Goal: Task Accomplishment & Management: Manage account settings

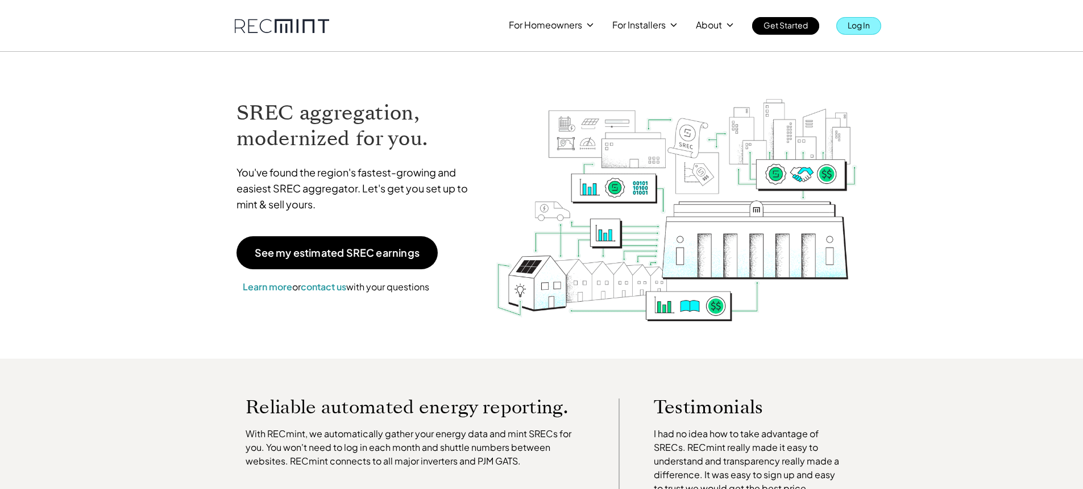
click at [865, 25] on p "Log In" at bounding box center [859, 25] width 22 height 16
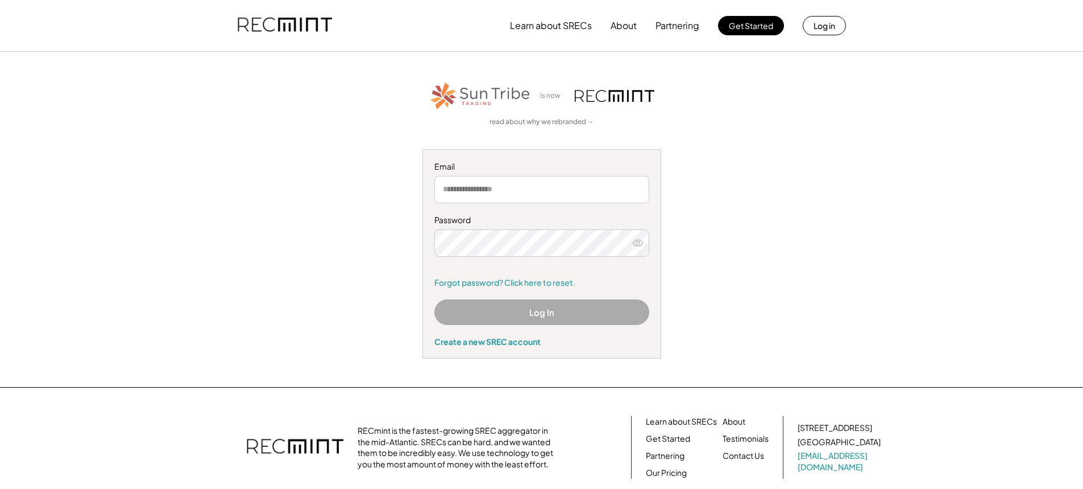
click at [555, 189] on input "email" at bounding box center [541, 189] width 215 height 27
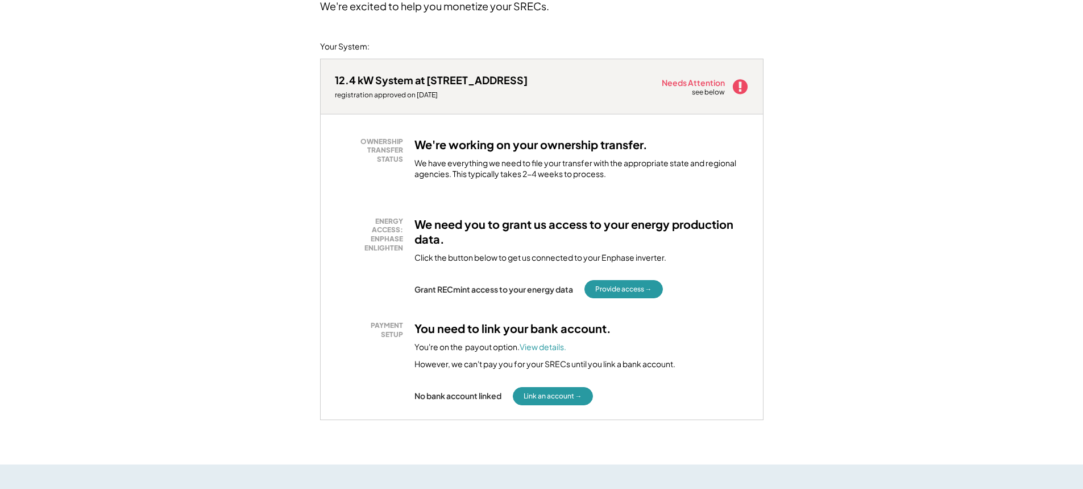
scroll to position [114, 0]
click at [636, 291] on button "Provide access →" at bounding box center [624, 288] width 78 height 18
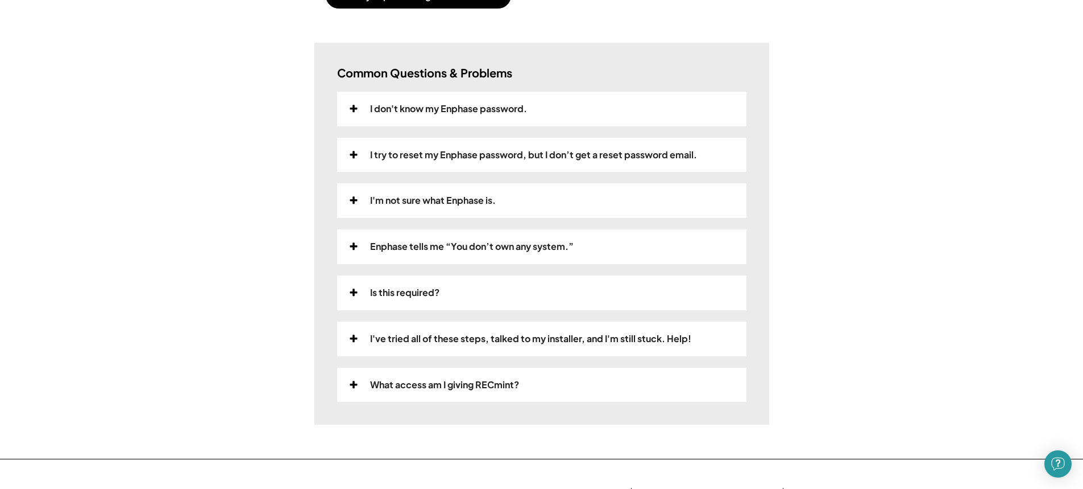
scroll to position [171, 0]
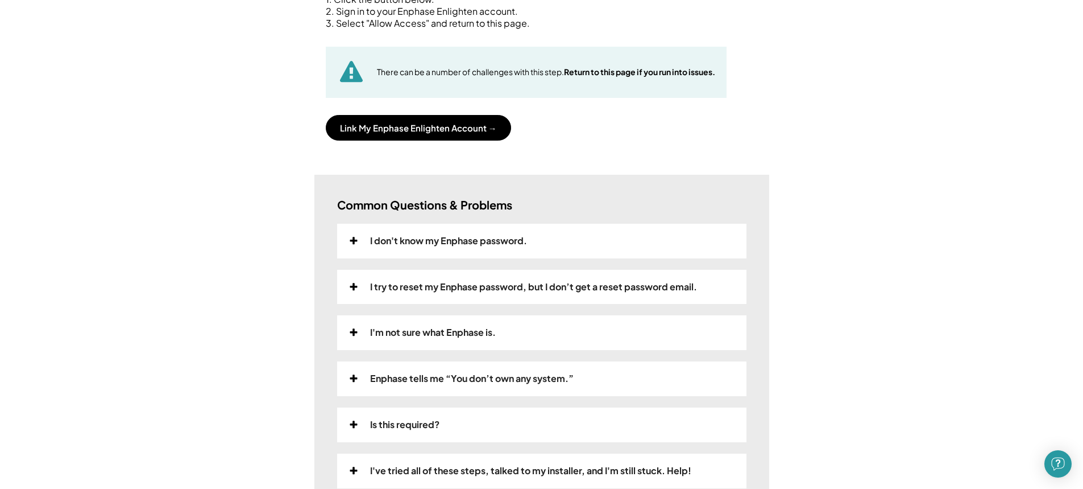
click at [349, 239] on icon at bounding box center [354, 240] width 10 height 9
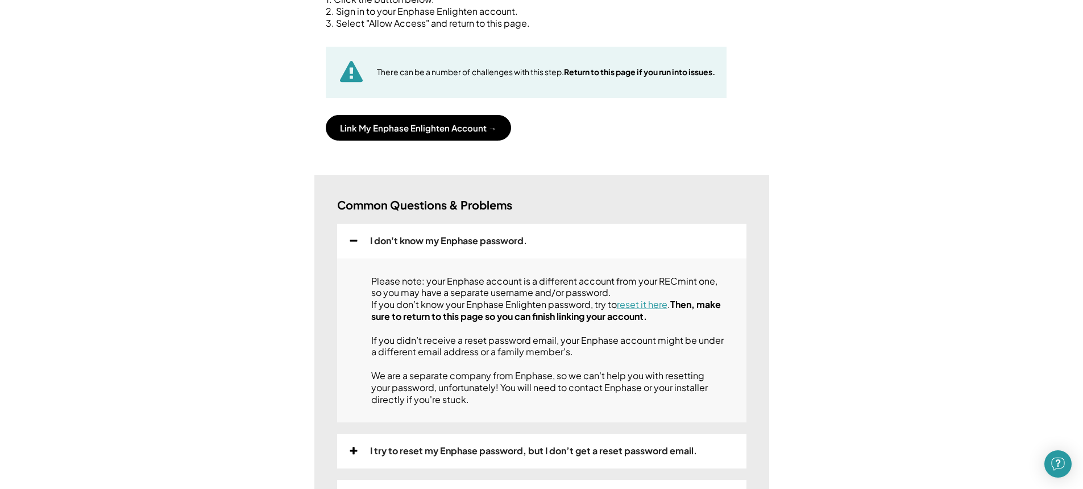
click at [865, 253] on div "Home My Payments Direct Deposit My Account Support Log Out Refer a Friend Link …" at bounding box center [541, 385] width 1083 height 1112
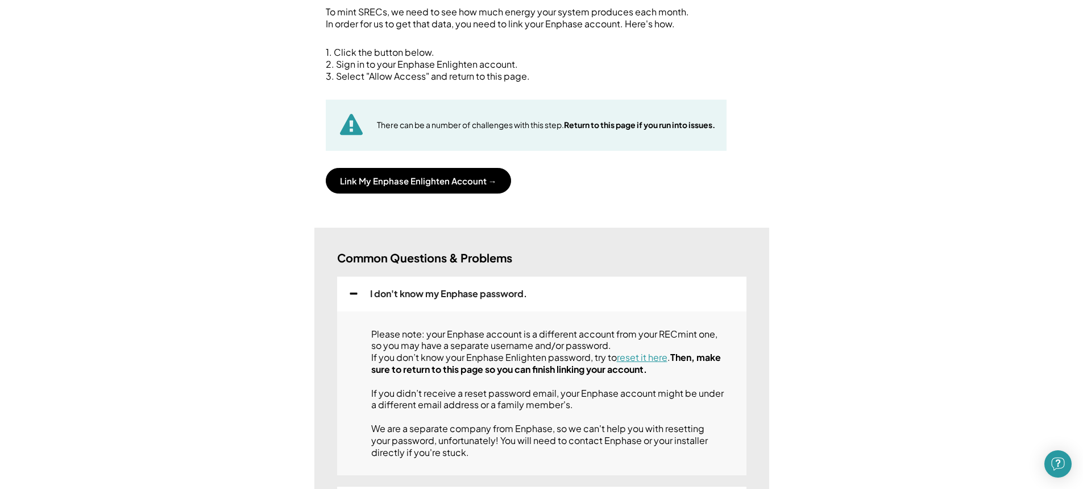
scroll to position [57, 0]
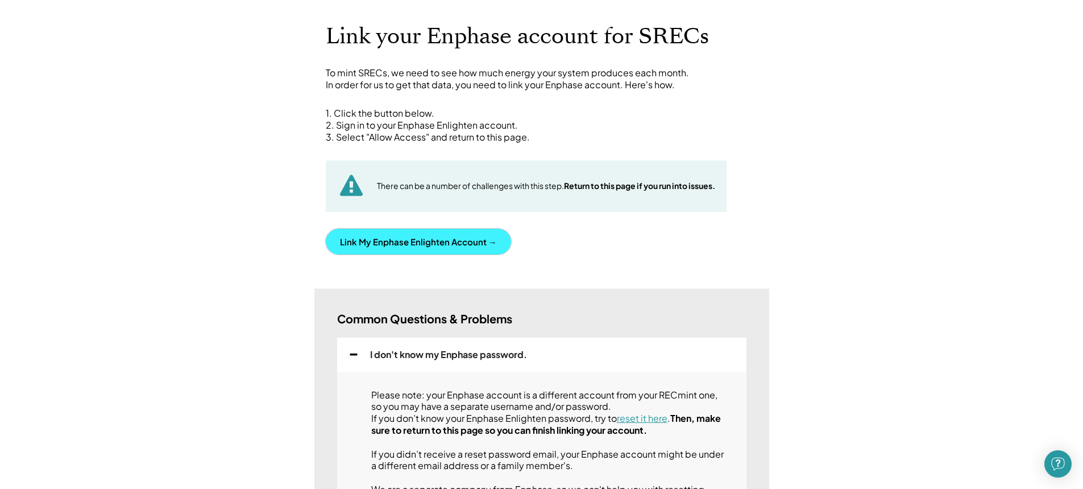
click at [392, 243] on button "Link My Enphase Enlighten Account →" at bounding box center [418, 242] width 185 height 26
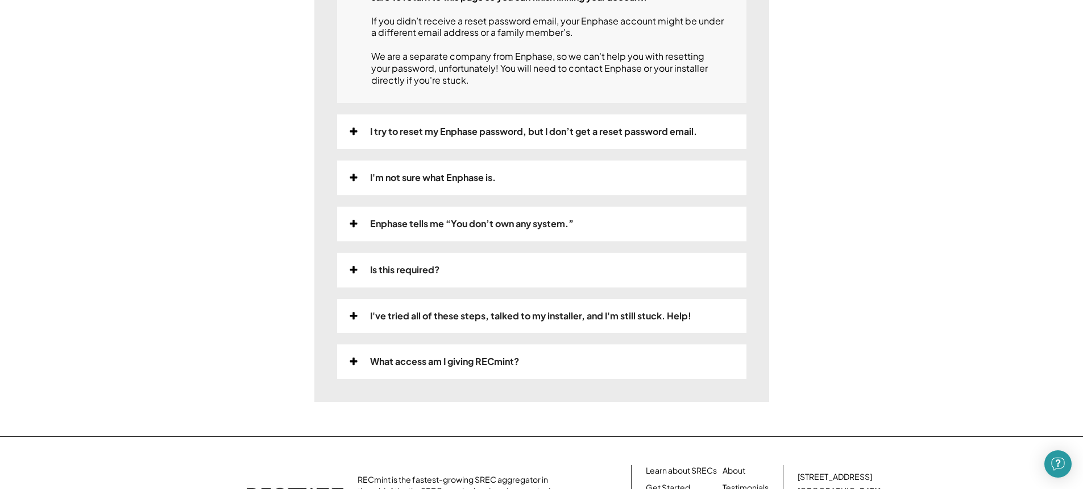
scroll to position [512, 0]
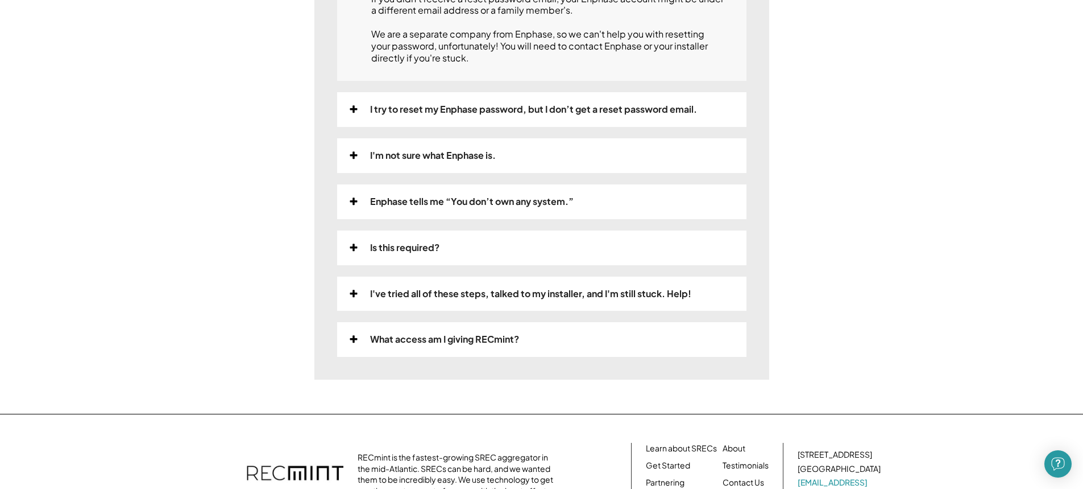
click at [357, 252] on icon at bounding box center [354, 247] width 10 height 9
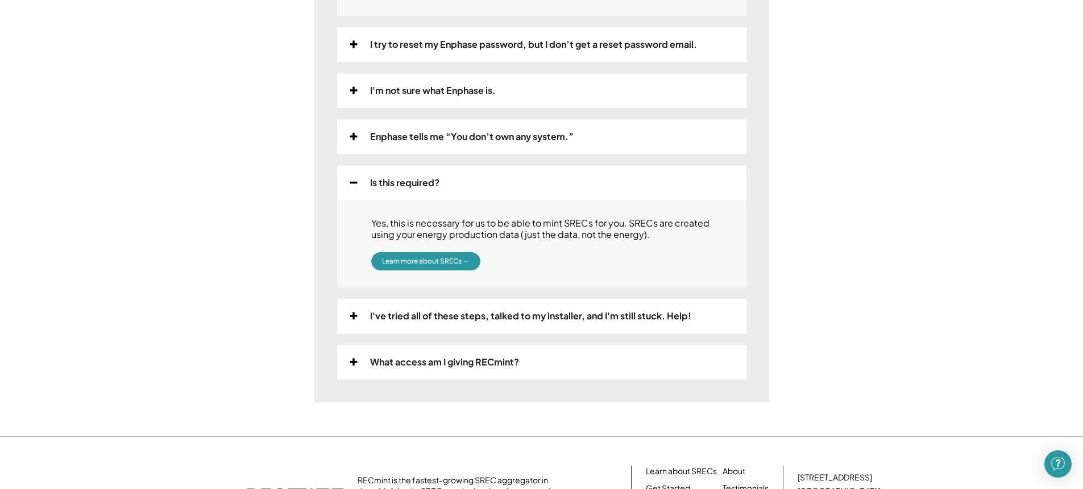
scroll to position [569, 0]
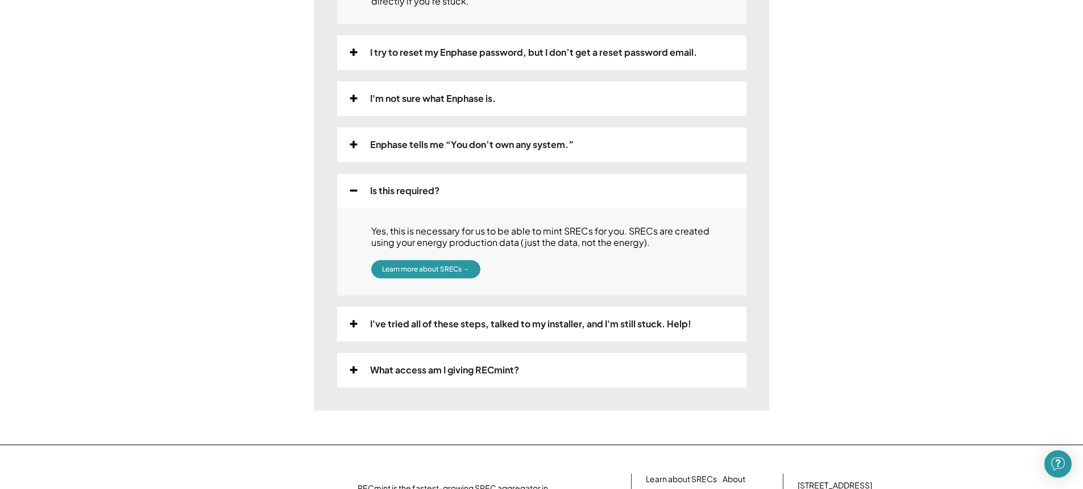
click at [349, 149] on icon at bounding box center [354, 144] width 10 height 9
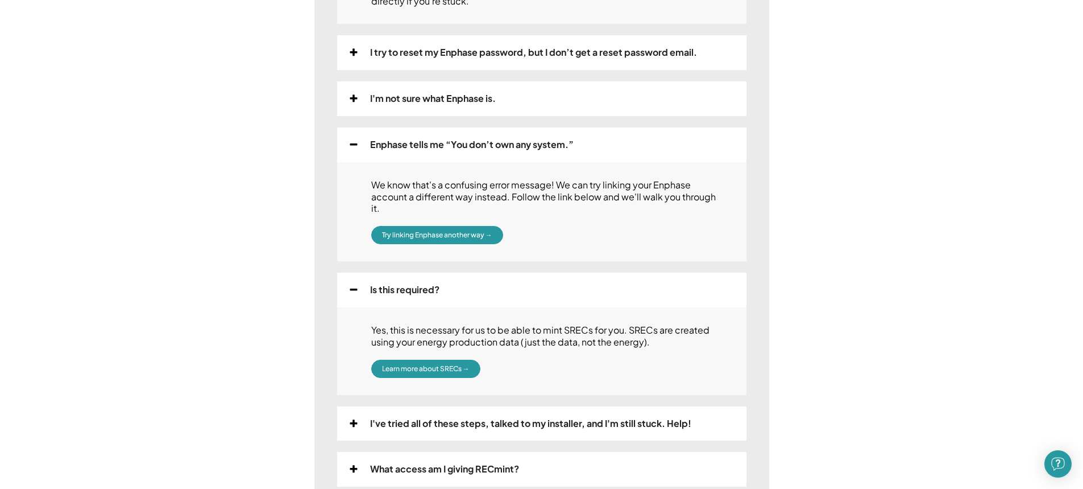
click at [349, 103] on icon at bounding box center [354, 98] width 10 height 9
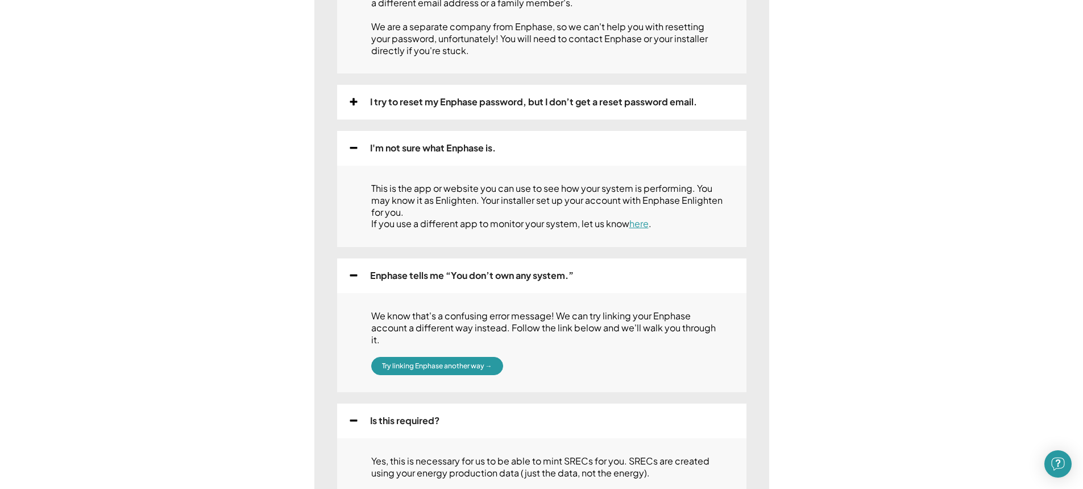
scroll to position [455, 0]
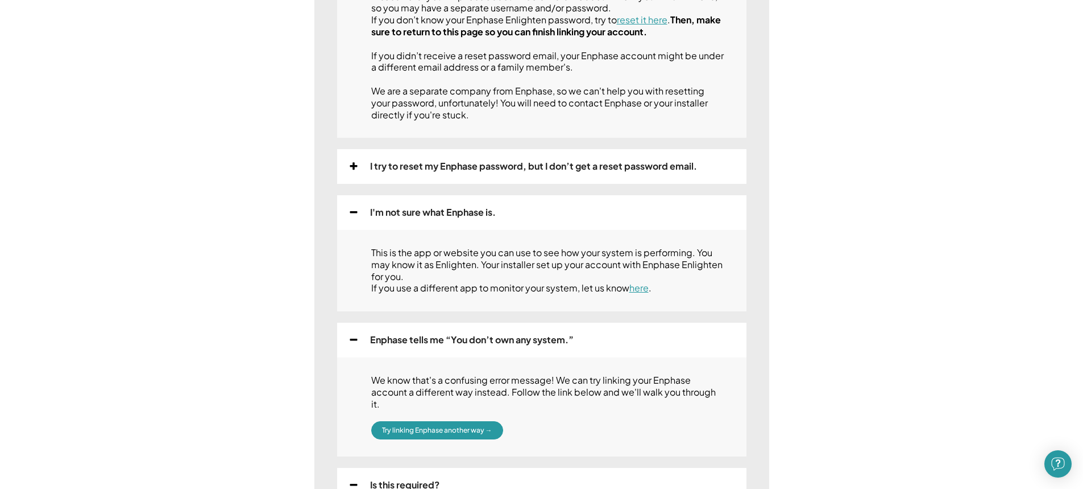
click at [352, 171] on icon at bounding box center [354, 166] width 10 height 9
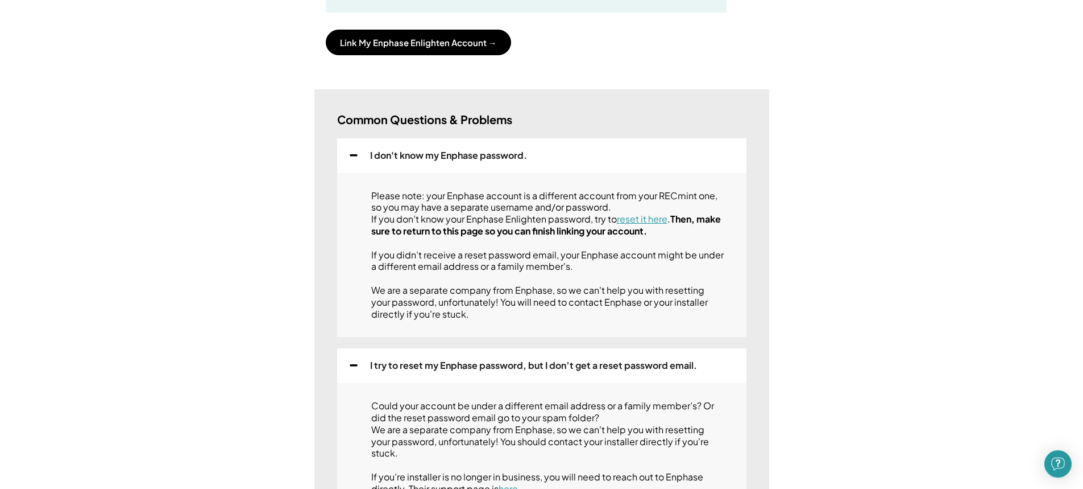
scroll to position [227, 0]
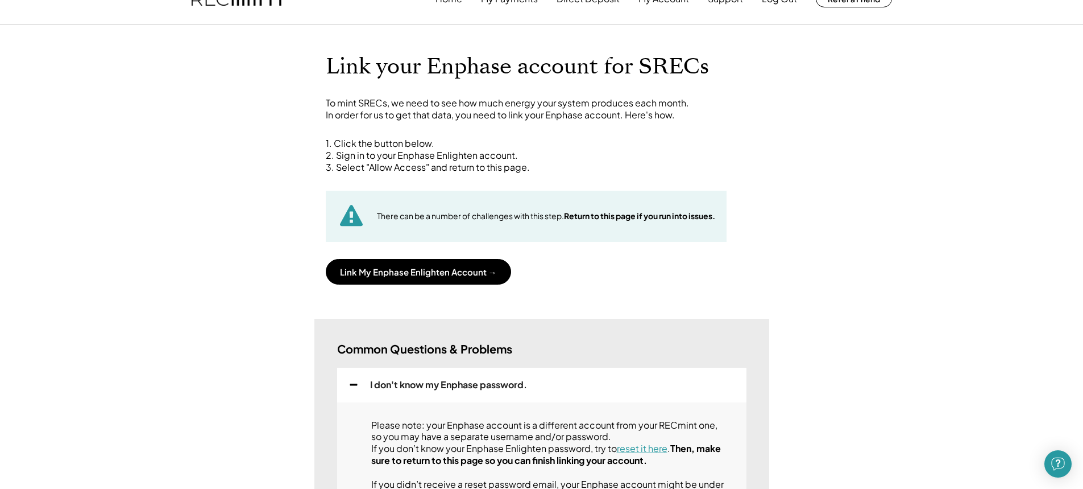
scroll to position [0, 0]
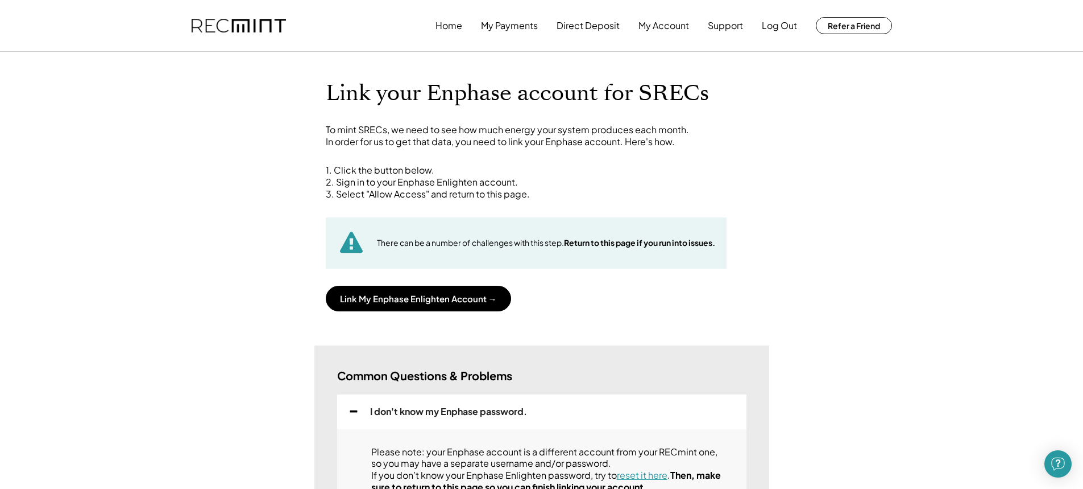
click at [785, 24] on button "Log Out" at bounding box center [779, 25] width 35 height 23
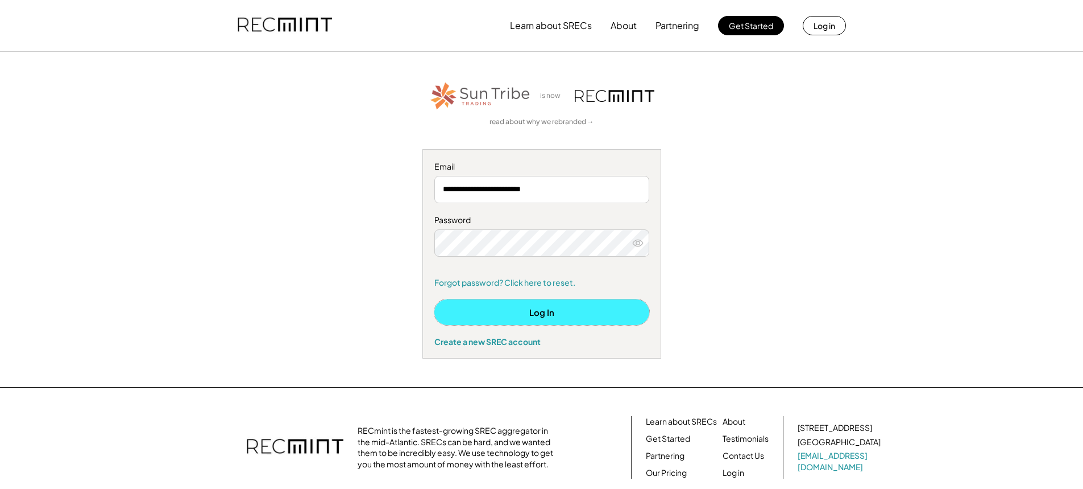
click at [549, 310] on button "Log In" at bounding box center [541, 312] width 215 height 26
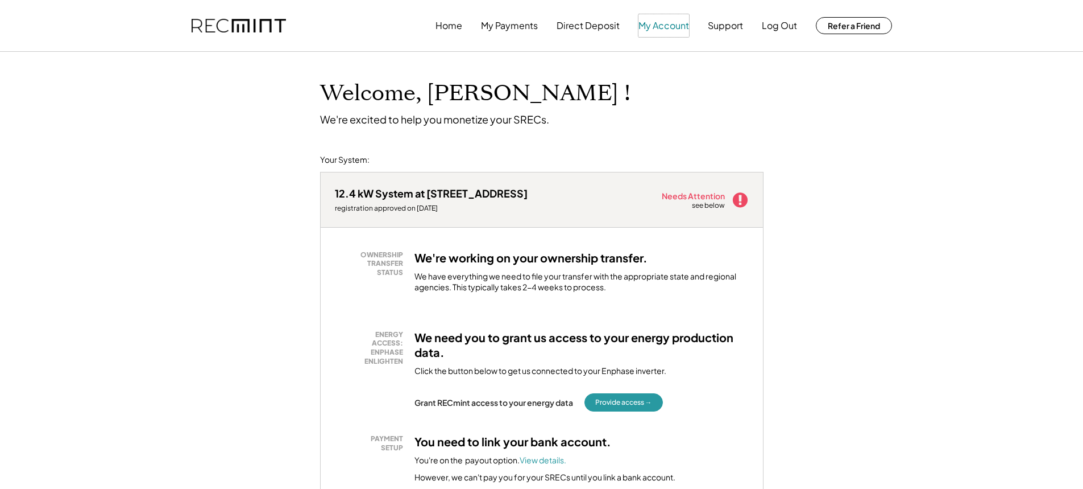
click at [664, 26] on button "My Account" at bounding box center [664, 25] width 51 height 23
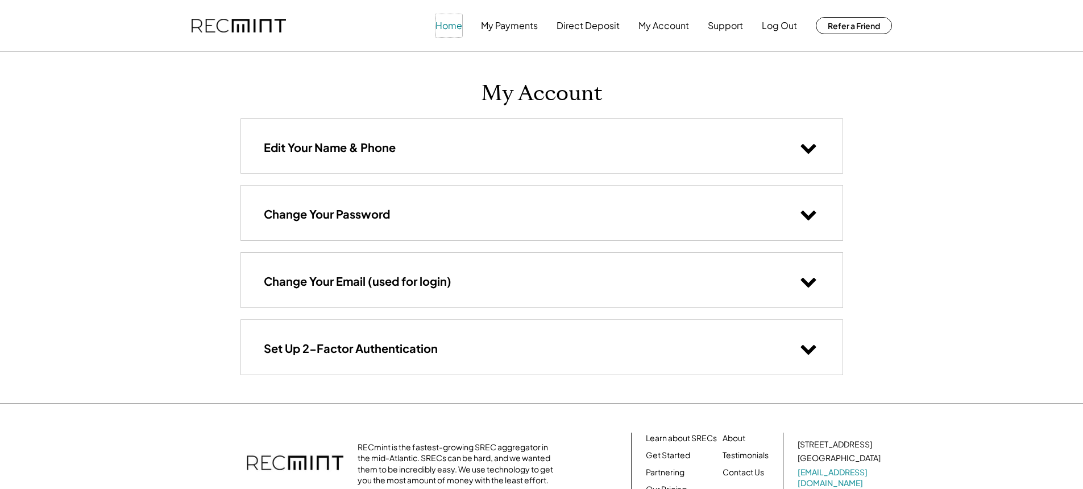
click at [458, 25] on button "Home" at bounding box center [449, 25] width 27 height 23
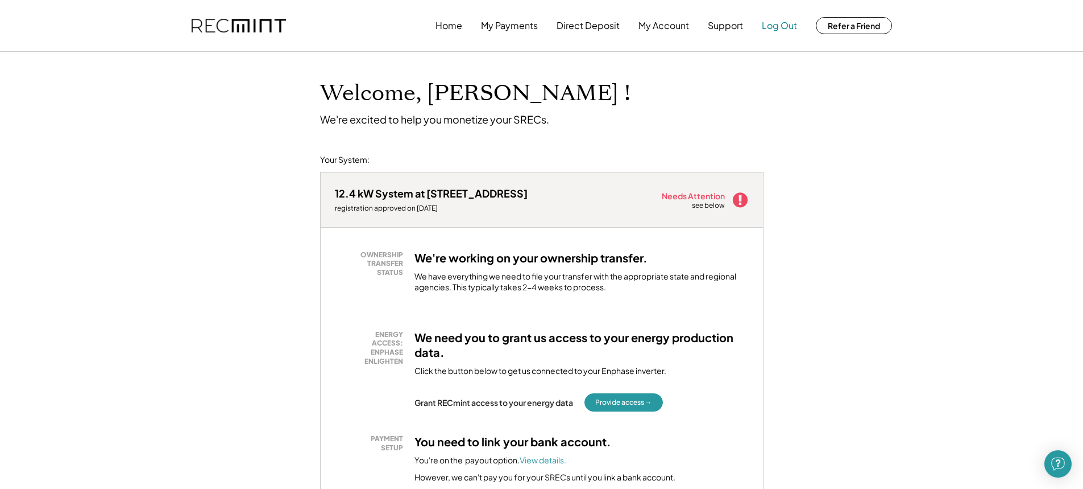
click at [780, 26] on button "Log Out" at bounding box center [779, 25] width 35 height 23
